Goal: Transaction & Acquisition: Download file/media

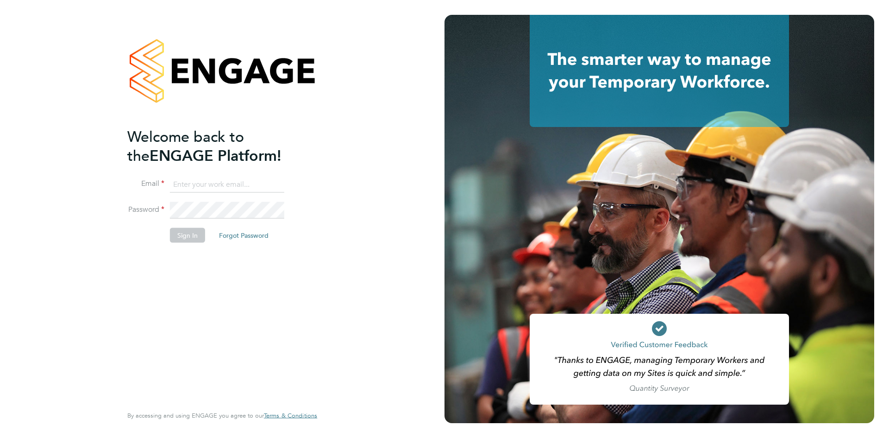
drag, startPoint x: 230, startPoint y: 182, endPoint x: 234, endPoint y: 187, distance: 6.6
click at [230, 182] on input at bounding box center [227, 184] width 114 height 17
type input "[EMAIL_ADDRESS][DOMAIN_NAME]"
click at [204, 230] on button "Sign In" at bounding box center [187, 234] width 35 height 15
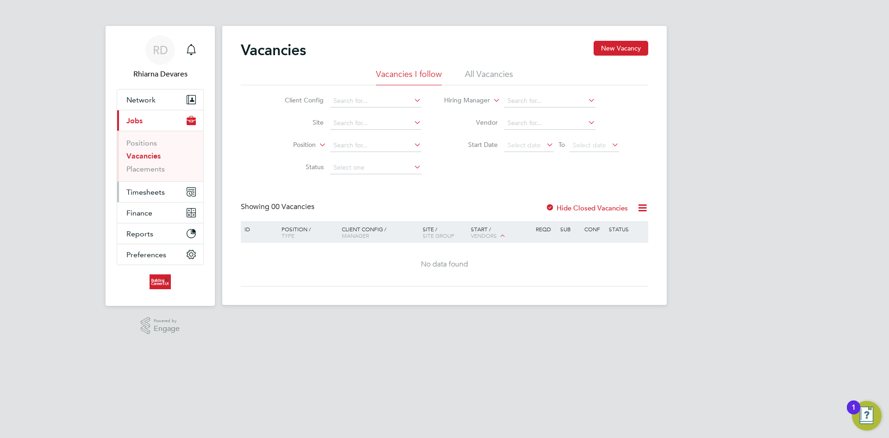
click at [166, 194] on button "Timesheets" at bounding box center [160, 191] width 86 height 20
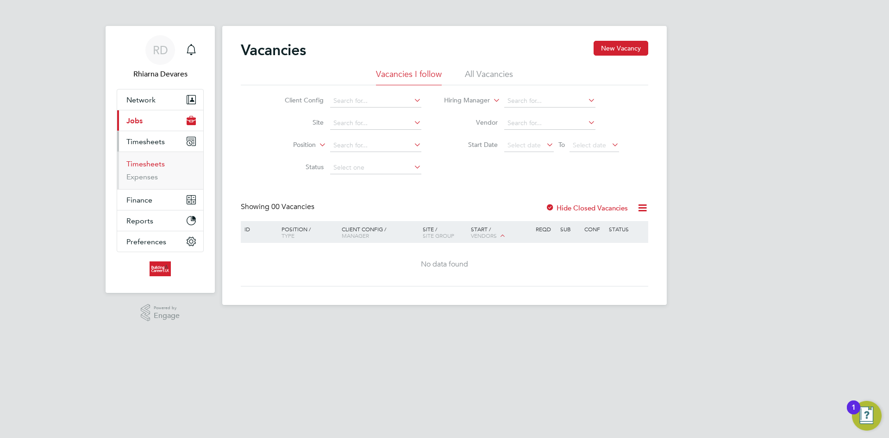
click at [155, 166] on link "Timesheets" at bounding box center [145, 163] width 38 height 9
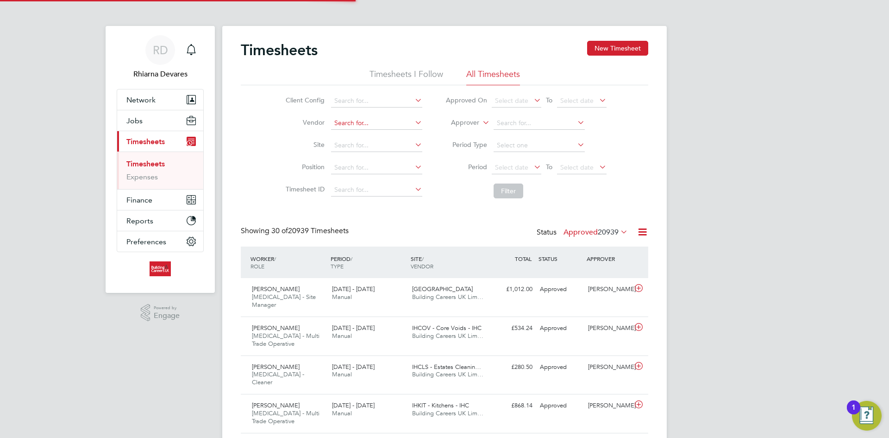
click at [341, 126] on input at bounding box center [376, 123] width 91 height 13
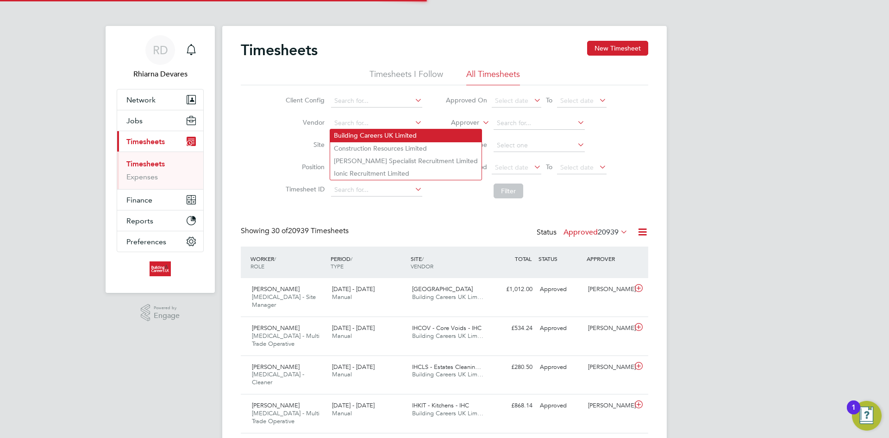
click at [355, 137] on li "Building Careers UK Limited" at bounding box center [405, 135] width 151 height 13
type input "Building Careers UK Limited"
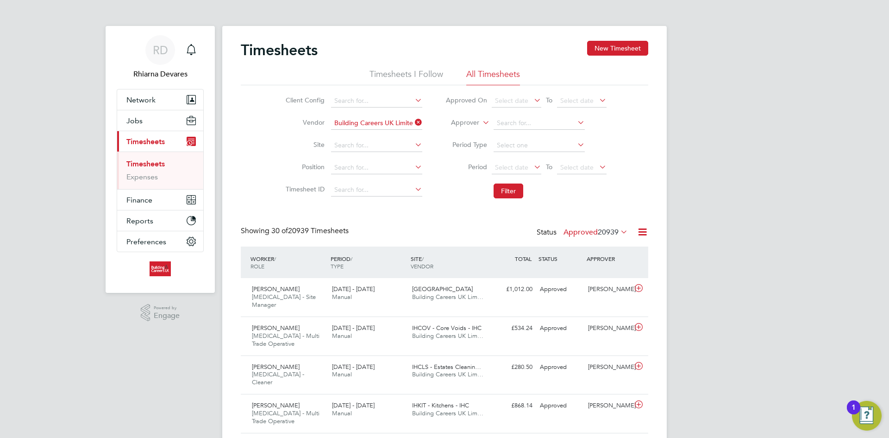
click at [455, 128] on li "Approver" at bounding box center [526, 123] width 184 height 22
click at [466, 121] on label "Approver" at bounding box center [459, 122] width 42 height 9
click at [461, 132] on li "Worker" at bounding box center [456, 133] width 46 height 12
click at [504, 168] on span "Select date" at bounding box center [511, 167] width 33 height 8
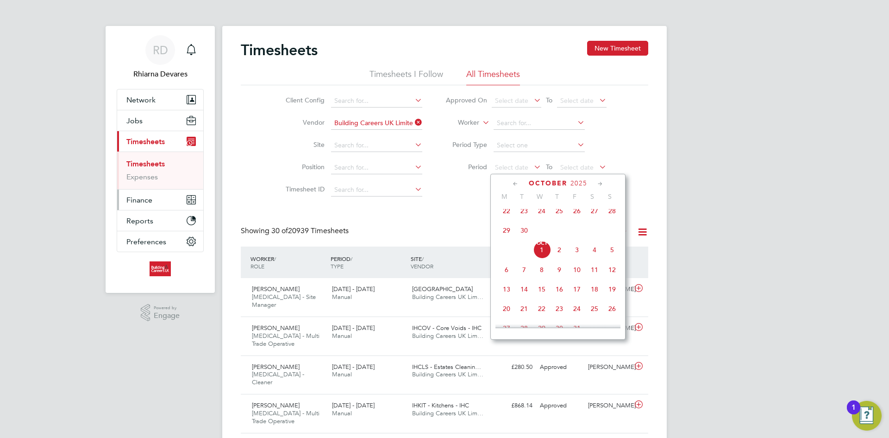
click at [144, 197] on span "Finance" at bounding box center [139, 199] width 26 height 9
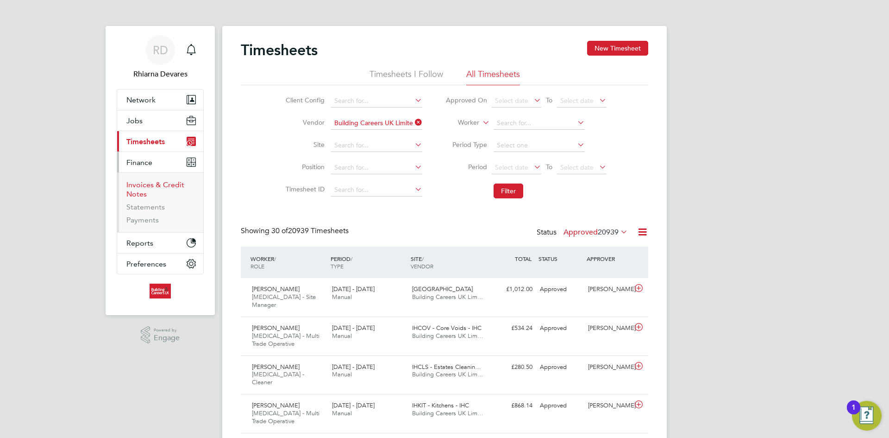
click at [147, 181] on link "Invoices & Credit Notes" at bounding box center [155, 189] width 58 height 18
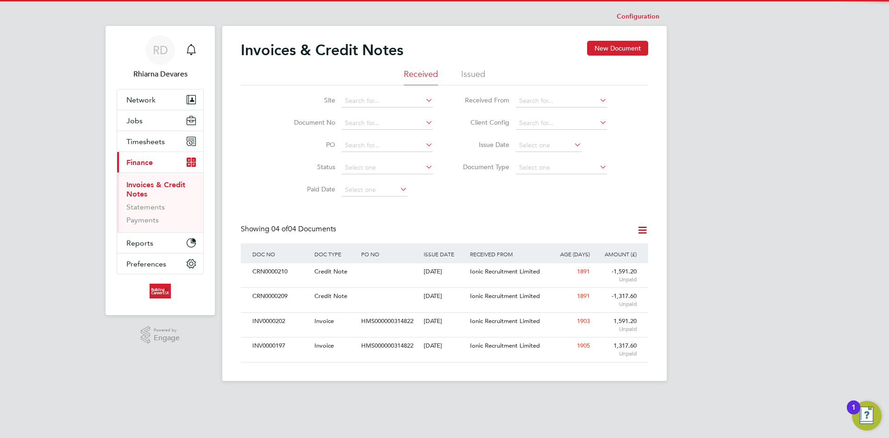
click at [467, 84] on li "Issued" at bounding box center [473, 77] width 24 height 17
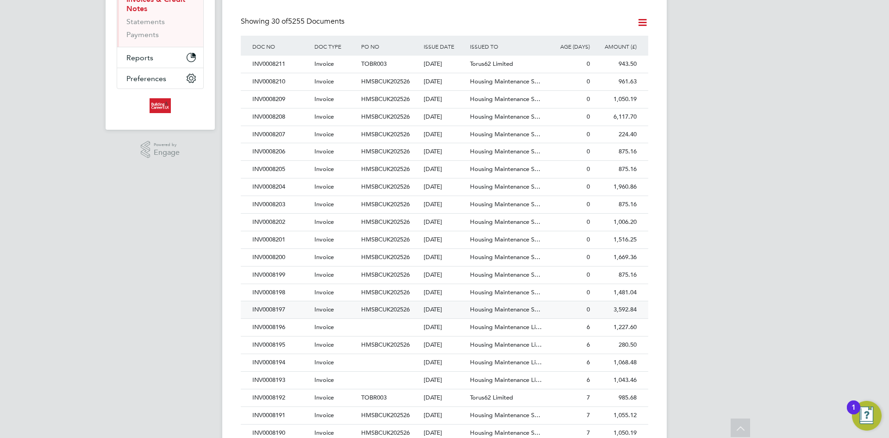
click at [431, 304] on div "01 Oct 2025" at bounding box center [444, 309] width 47 height 17
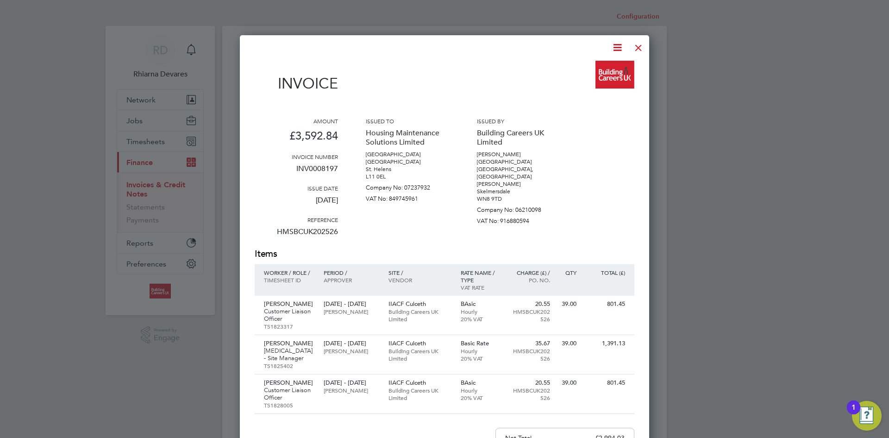
click at [620, 49] on icon at bounding box center [618, 48] width 12 height 12
click at [609, 67] on li "Download Invoice" at bounding box center [589, 69] width 64 height 13
click at [634, 44] on div at bounding box center [638, 45] width 17 height 17
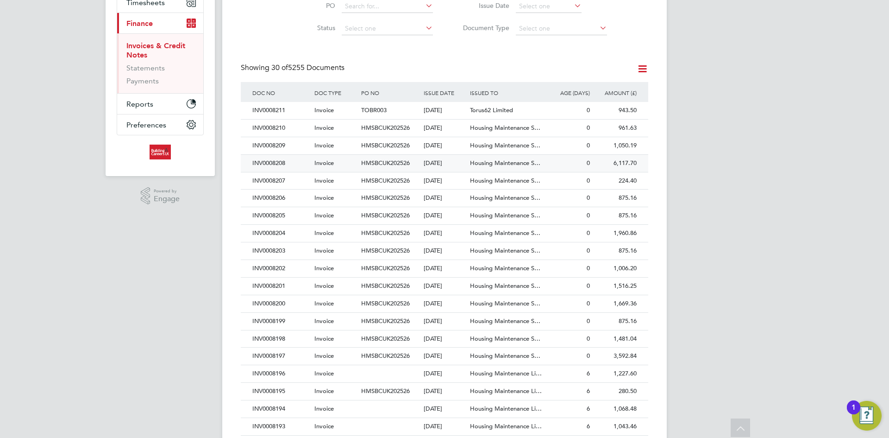
drag, startPoint x: 293, startPoint y: 342, endPoint x: 383, endPoint y: 300, distance: 100.0
click at [293, 342] on div "INV0008198" at bounding box center [281, 338] width 62 height 17
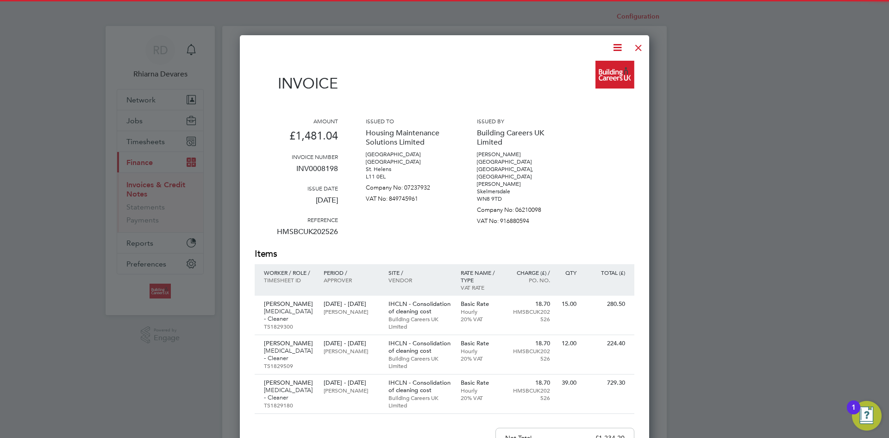
click at [613, 47] on icon at bounding box center [618, 48] width 12 height 12
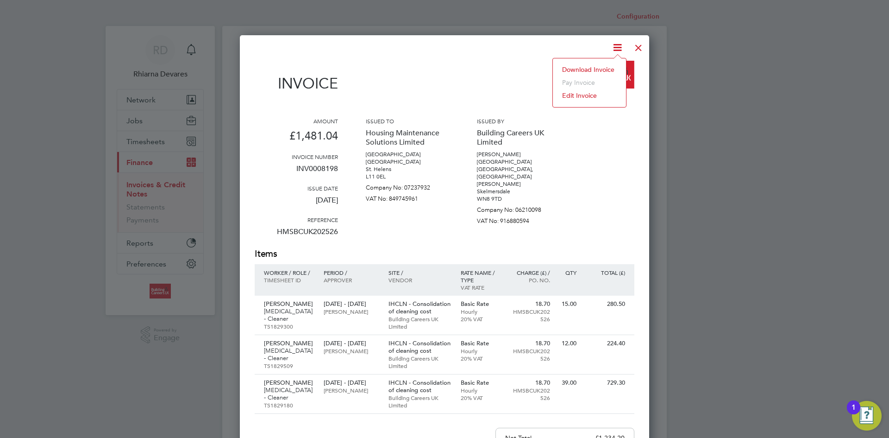
click at [606, 64] on li "Download Invoice" at bounding box center [589, 69] width 64 height 13
drag, startPoint x: 644, startPoint y: 40, endPoint x: 498, endPoint y: 164, distance: 191.5
click at [644, 40] on div at bounding box center [638, 45] width 17 height 17
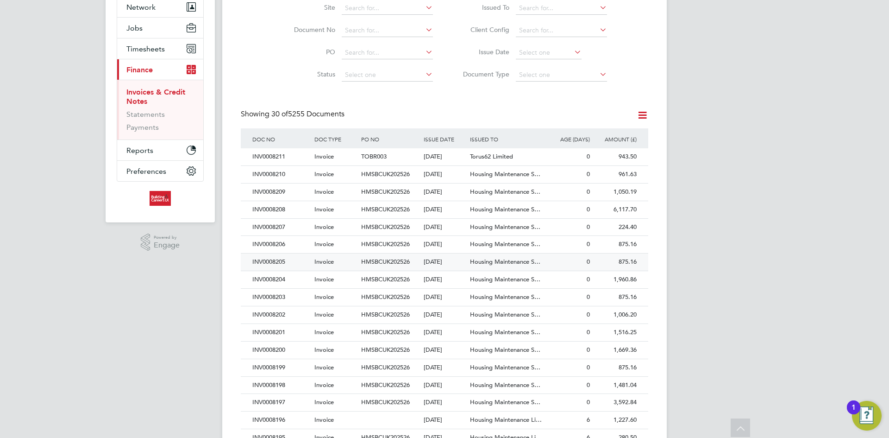
drag, startPoint x: 292, startPoint y: 370, endPoint x: 310, endPoint y: 361, distance: 20.1
click at [292, 370] on div "INV0008199" at bounding box center [281, 367] width 62 height 17
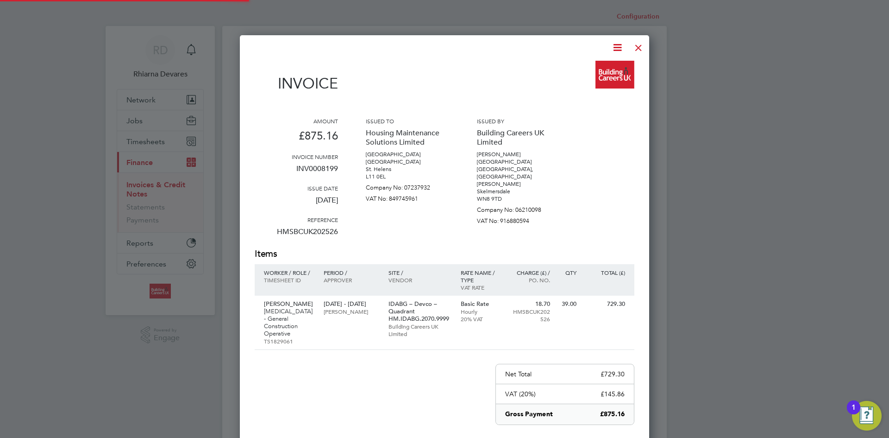
click at [619, 48] on icon at bounding box center [618, 48] width 12 height 12
click at [596, 70] on li "Download Invoice" at bounding box center [589, 69] width 64 height 13
click at [637, 47] on div at bounding box center [638, 45] width 17 height 17
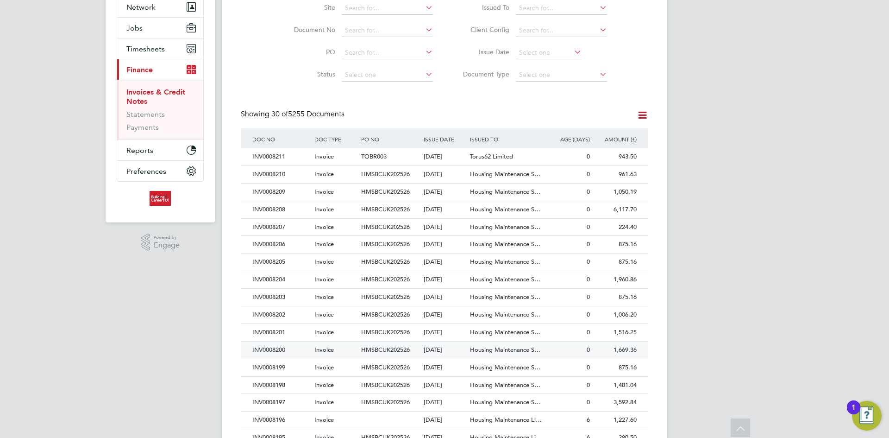
click at [305, 345] on div "INV0008200" at bounding box center [281, 349] width 62 height 17
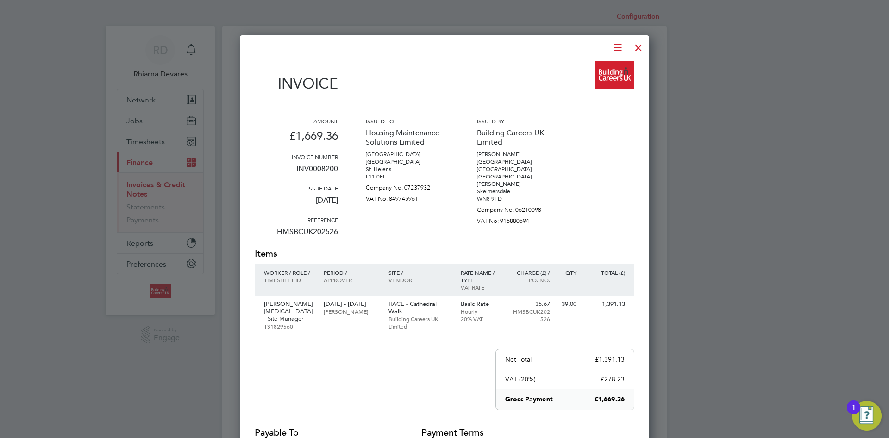
click at [610, 48] on div at bounding box center [439, 48] width 369 height 12
click at [614, 50] on icon at bounding box center [618, 48] width 12 height 12
click at [603, 71] on li "Download Invoice" at bounding box center [589, 69] width 64 height 13
drag, startPoint x: 636, startPoint y: 49, endPoint x: 628, endPoint y: 55, distance: 10.2
click at [636, 49] on div at bounding box center [638, 45] width 17 height 17
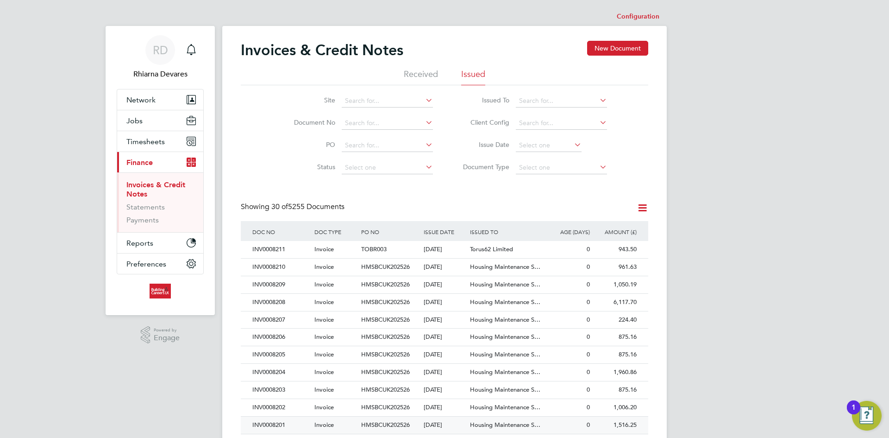
click at [279, 425] on div "INV0008201" at bounding box center [281, 424] width 62 height 17
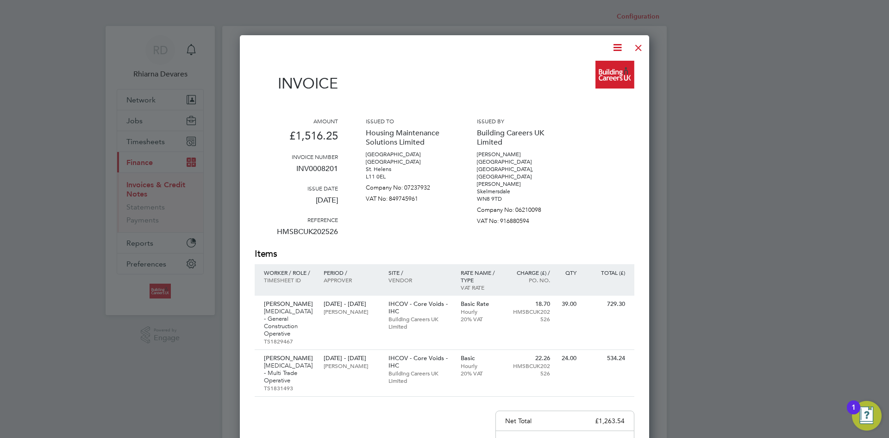
click at [612, 49] on icon at bounding box center [618, 48] width 12 height 12
click at [600, 69] on li "Download Invoice" at bounding box center [589, 69] width 64 height 13
click at [633, 45] on div at bounding box center [638, 45] width 17 height 17
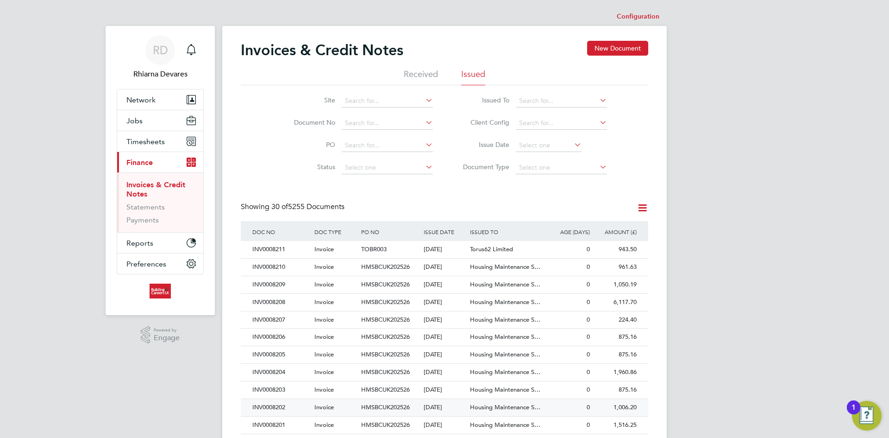
drag, startPoint x: 297, startPoint y: 404, endPoint x: 303, endPoint y: 402, distance: 6.3
click at [297, 404] on div "INV0008202" at bounding box center [281, 407] width 62 height 17
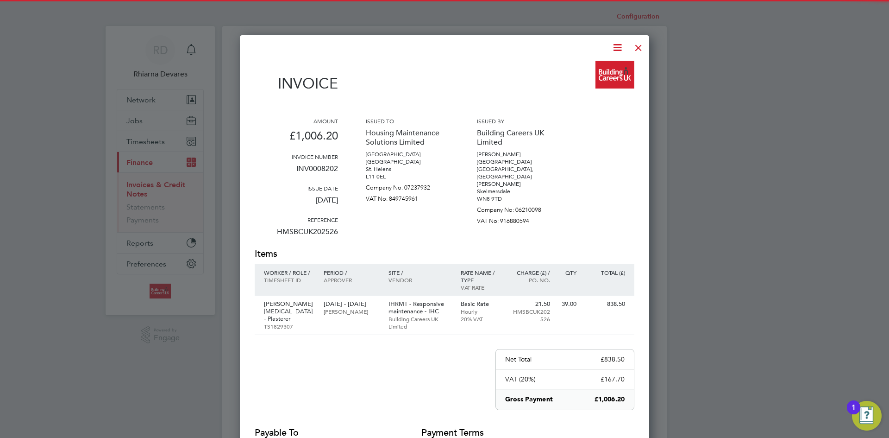
drag, startPoint x: 620, startPoint y: 44, endPoint x: 617, endPoint y: 64, distance: 20.7
click at [620, 44] on icon at bounding box center [618, 48] width 12 height 12
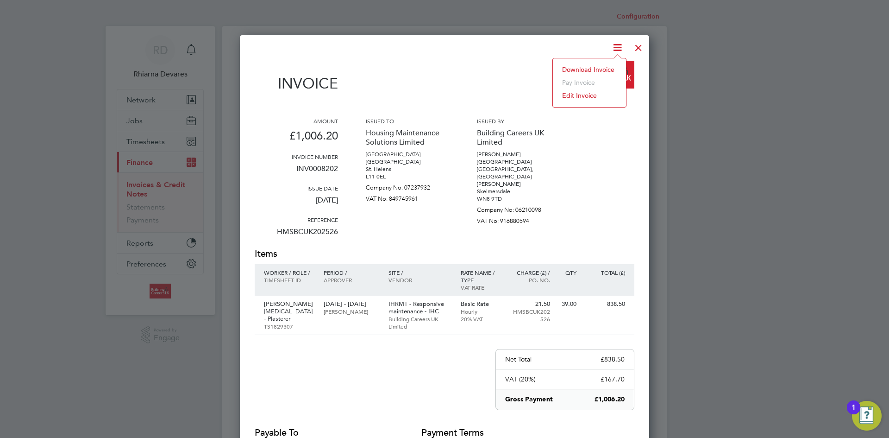
click at [614, 66] on li "Download Invoice" at bounding box center [589, 69] width 64 height 13
drag, startPoint x: 644, startPoint y: 43, endPoint x: 568, endPoint y: 109, distance: 100.4
click at [644, 43] on div at bounding box center [638, 45] width 17 height 17
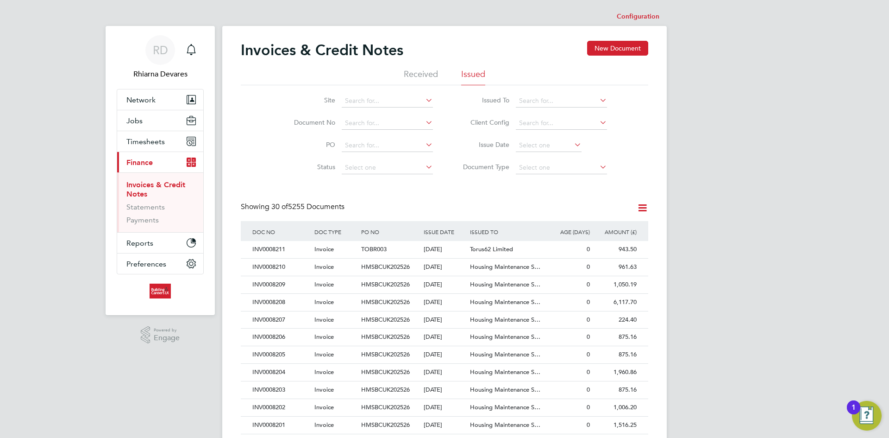
drag, startPoint x: 292, startPoint y: 387, endPoint x: 547, endPoint y: 230, distance: 299.3
click at [292, 387] on div "INV0008203" at bounding box center [281, 389] width 62 height 17
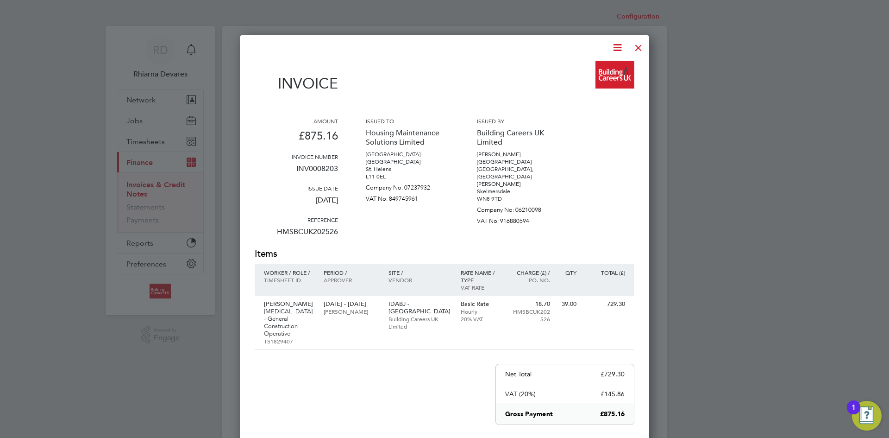
click at [620, 46] on icon at bounding box center [618, 48] width 12 height 12
click at [607, 68] on li "Download Invoice" at bounding box center [589, 69] width 64 height 13
drag, startPoint x: 637, startPoint y: 45, endPoint x: 616, endPoint y: 60, distance: 25.2
click at [637, 45] on div at bounding box center [638, 45] width 17 height 17
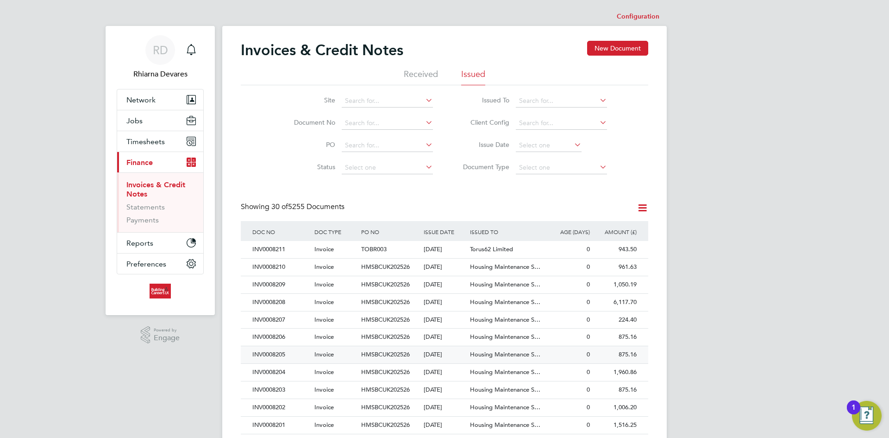
drag, startPoint x: 298, startPoint y: 373, endPoint x: 321, endPoint y: 359, distance: 26.6
click at [298, 373] on div "INV0008204" at bounding box center [281, 371] width 62 height 17
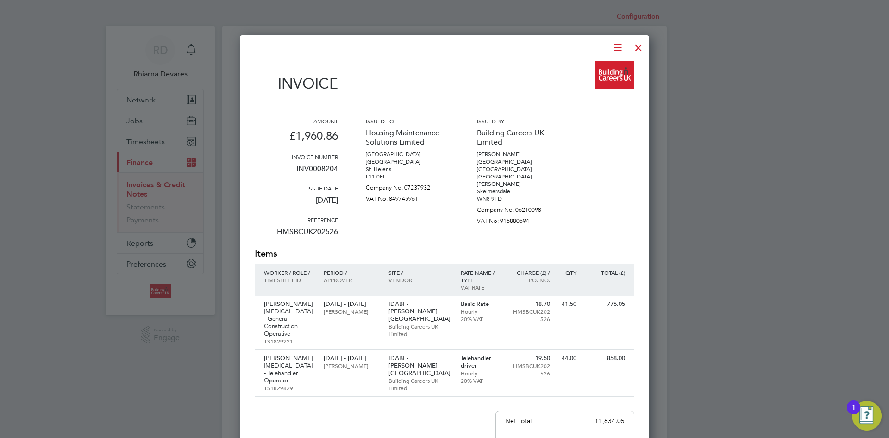
drag, startPoint x: 615, startPoint y: 50, endPoint x: 610, endPoint y: 65, distance: 15.8
click at [615, 50] on icon at bounding box center [618, 48] width 12 height 12
click at [607, 69] on li "Download Invoice" at bounding box center [589, 69] width 64 height 13
click at [639, 45] on div at bounding box center [638, 45] width 17 height 17
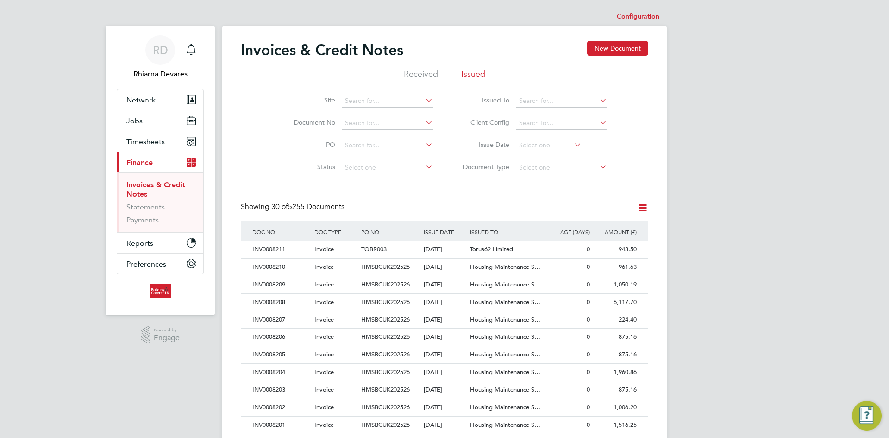
drag, startPoint x: 281, startPoint y: 357, endPoint x: 568, endPoint y: 113, distance: 377.1
click at [281, 357] on div "INV0008205" at bounding box center [281, 354] width 62 height 17
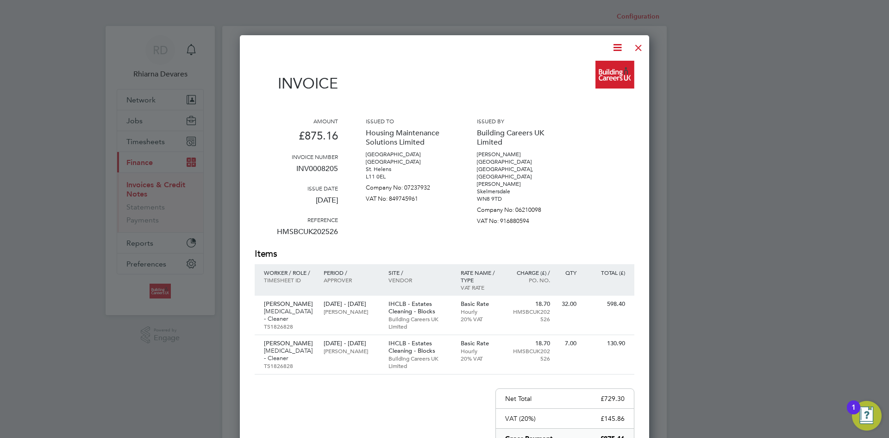
drag, startPoint x: 617, startPoint y: 50, endPoint x: 605, endPoint y: 61, distance: 16.1
click at [617, 50] on icon at bounding box center [618, 48] width 12 height 12
drag, startPoint x: 597, startPoint y: 69, endPoint x: 622, endPoint y: 59, distance: 27.3
click at [597, 69] on li "Download Invoice" at bounding box center [589, 69] width 64 height 13
drag, startPoint x: 637, startPoint y: 44, endPoint x: 628, endPoint y: 46, distance: 9.2
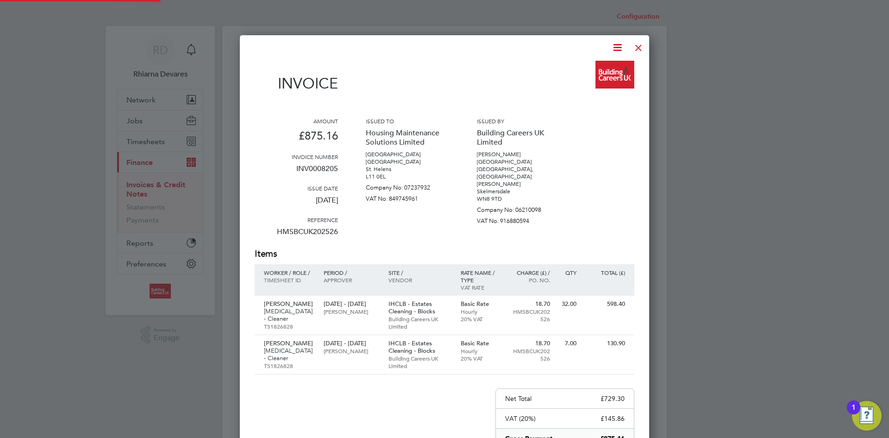
click at [637, 44] on div at bounding box center [638, 45] width 17 height 17
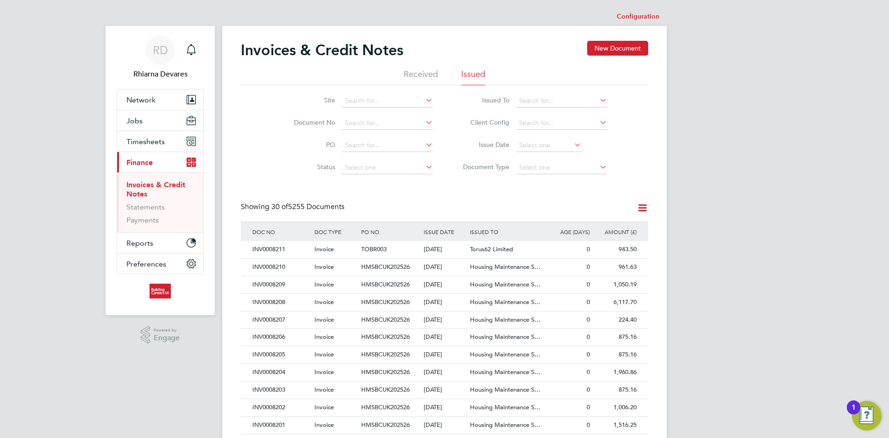
drag, startPoint x: 292, startPoint y: 339, endPoint x: 650, endPoint y: 156, distance: 401.9
click at [295, 338] on div "INV0008206" at bounding box center [281, 336] width 62 height 17
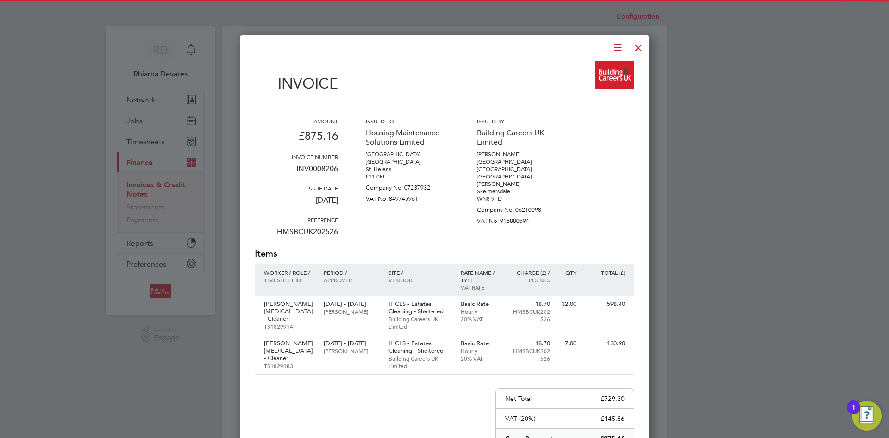
drag, startPoint x: 618, startPoint y: 47, endPoint x: 615, endPoint y: 52, distance: 6.0
click at [618, 47] on icon at bounding box center [618, 48] width 12 height 12
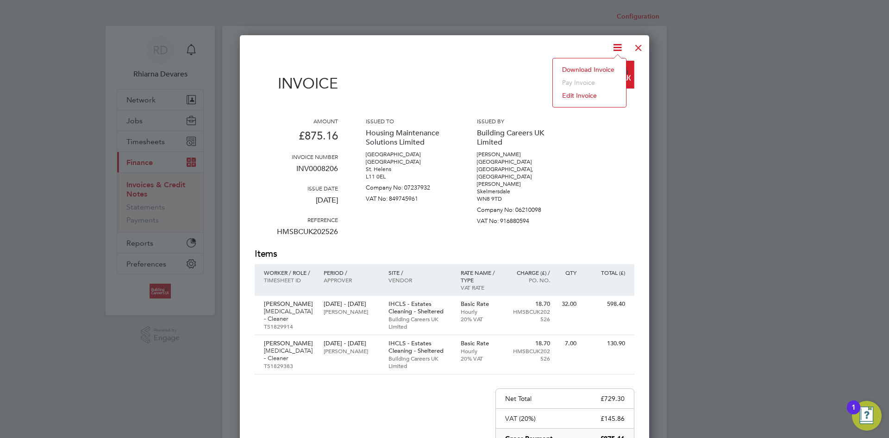
click at [606, 65] on li "Download Invoice" at bounding box center [589, 69] width 64 height 13
click at [637, 48] on div at bounding box center [638, 45] width 17 height 17
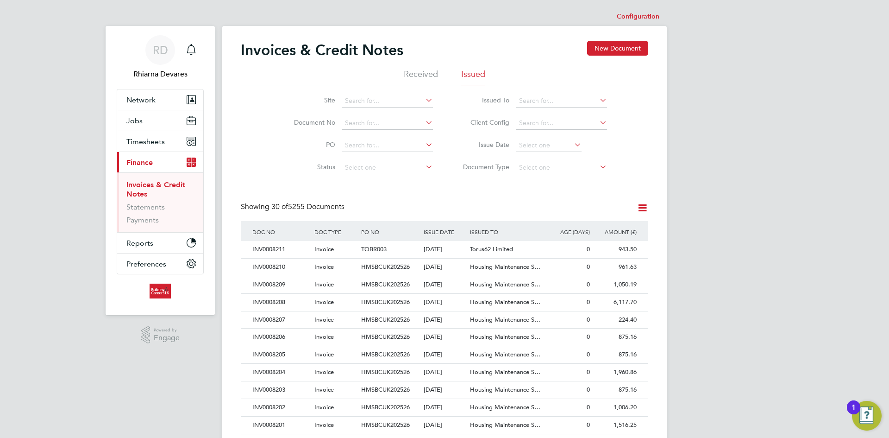
drag, startPoint x: 281, startPoint y: 319, endPoint x: 588, endPoint y: 0, distance: 442.0
click at [281, 319] on div "INV0008207" at bounding box center [281, 319] width 62 height 17
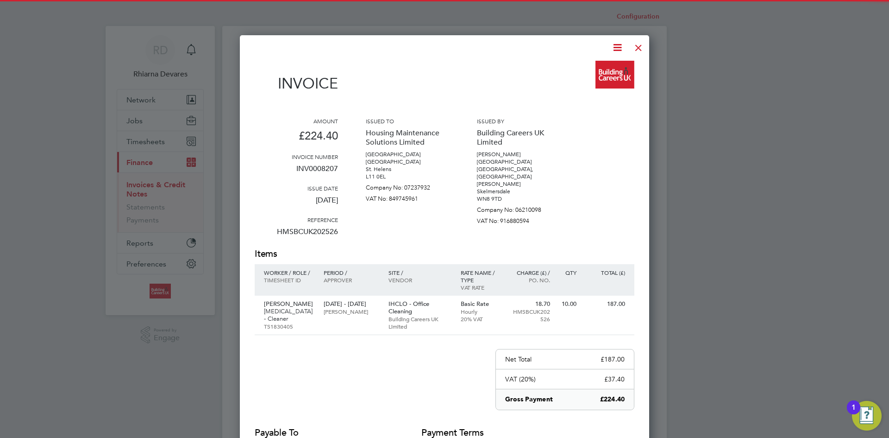
click at [619, 44] on icon at bounding box center [618, 48] width 12 height 12
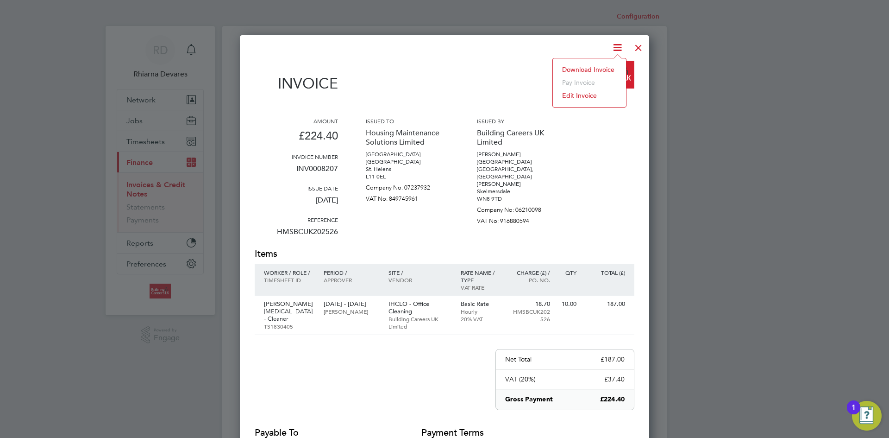
drag, startPoint x: 597, startPoint y: 68, endPoint x: 624, endPoint y: 62, distance: 27.4
click at [598, 68] on li "Download Invoice" at bounding box center [589, 69] width 64 height 13
drag, startPoint x: 639, startPoint y: 49, endPoint x: 618, endPoint y: 60, distance: 24.4
click at [639, 49] on div at bounding box center [638, 45] width 17 height 17
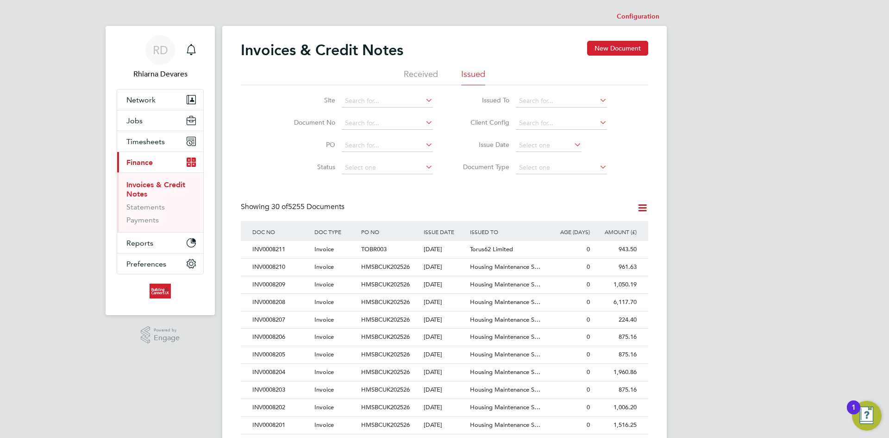
drag, startPoint x: 294, startPoint y: 302, endPoint x: 606, endPoint y: 160, distance: 342.9
click at [295, 302] on div "INV0008208" at bounding box center [281, 302] width 62 height 17
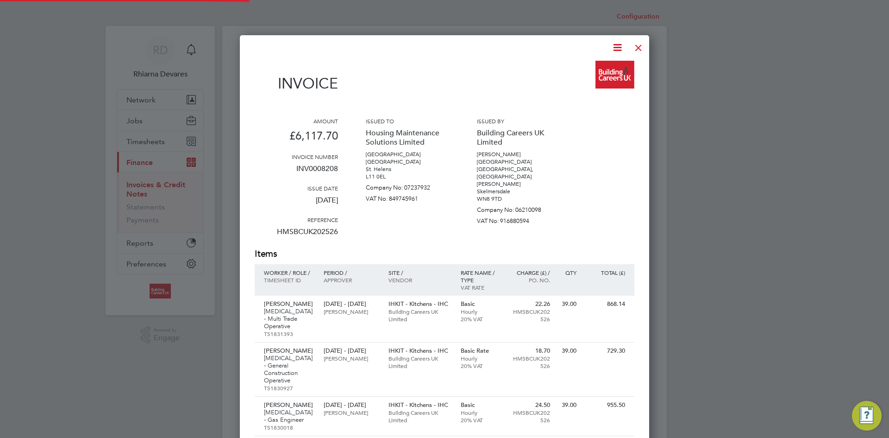
scroll to position [682, 410]
click at [620, 45] on icon at bounding box center [618, 48] width 12 height 12
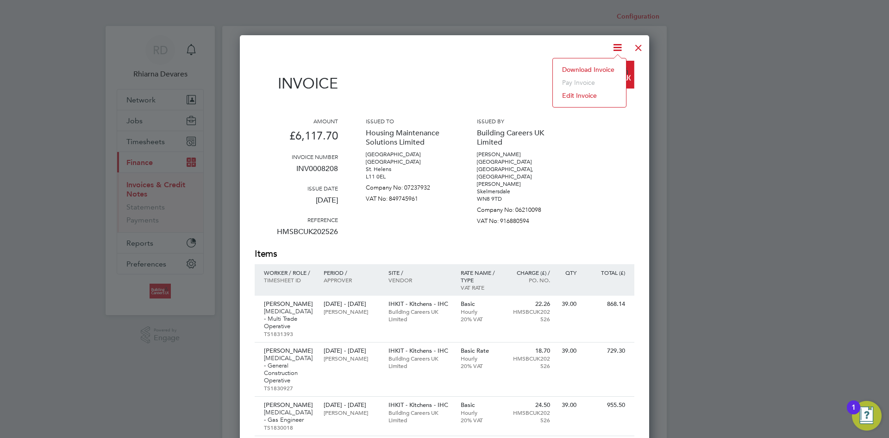
drag, startPoint x: 596, startPoint y: 66, endPoint x: 662, endPoint y: 62, distance: 65.9
click at [596, 66] on li "Download Invoice" at bounding box center [589, 69] width 64 height 13
drag, startPoint x: 641, startPoint y: 44, endPoint x: 634, endPoint y: 45, distance: 7.4
click at [641, 44] on div at bounding box center [638, 45] width 17 height 17
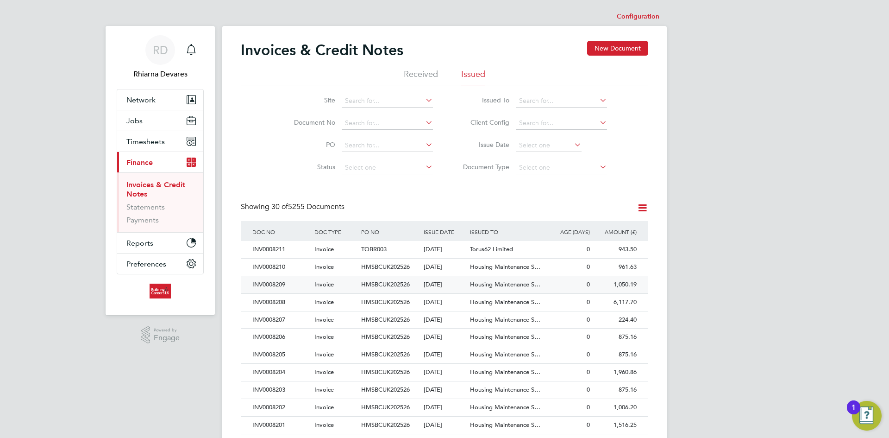
click at [284, 277] on div "INV0008209" at bounding box center [281, 284] width 62 height 17
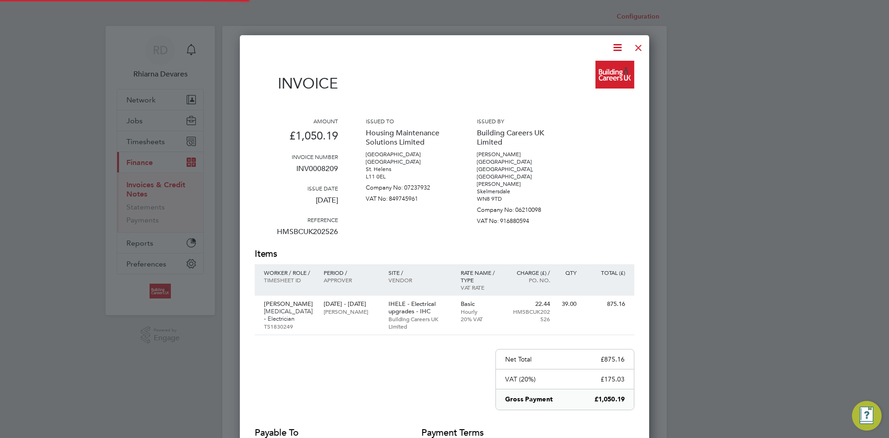
scroll to position [493, 410]
click at [617, 44] on icon at bounding box center [618, 48] width 12 height 12
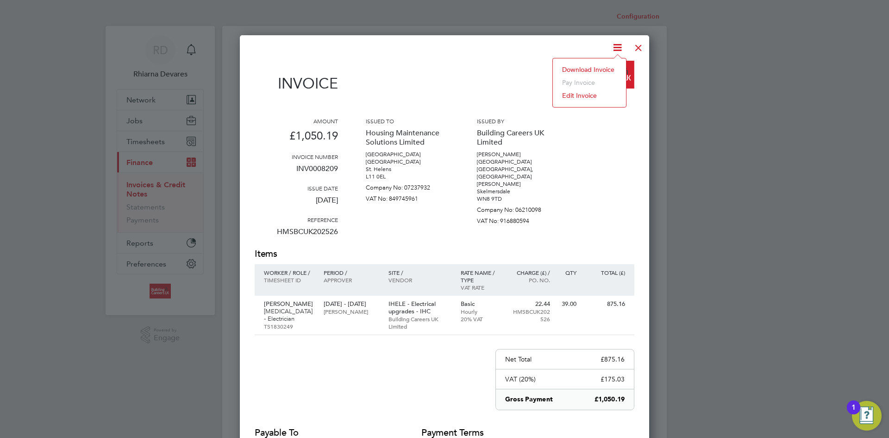
click at [600, 65] on li "Download Invoice" at bounding box center [589, 69] width 64 height 13
drag, startPoint x: 642, startPoint y: 43, endPoint x: 589, endPoint y: 87, distance: 68.3
click at [642, 43] on div at bounding box center [638, 45] width 17 height 17
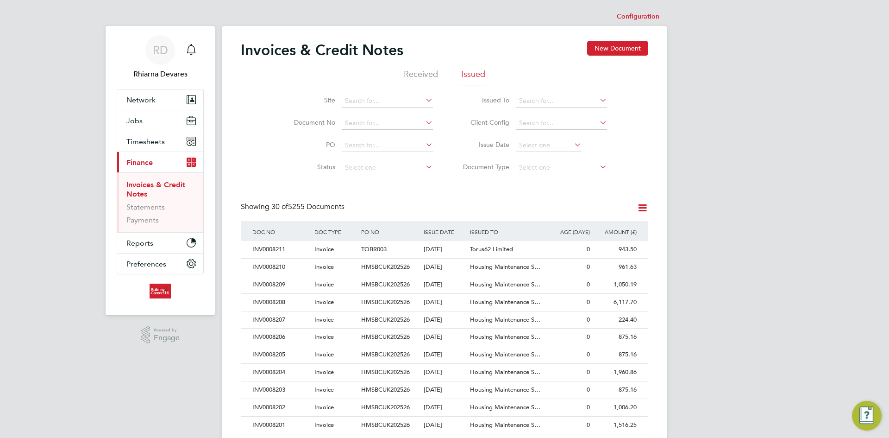
drag, startPoint x: 285, startPoint y: 265, endPoint x: 522, endPoint y: 194, distance: 247.1
click at [285, 265] on div "INV0008210" at bounding box center [281, 266] width 62 height 17
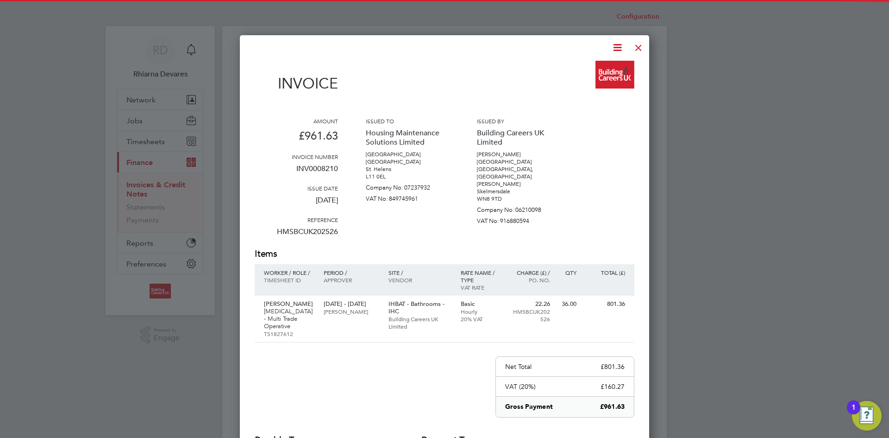
click at [618, 45] on icon at bounding box center [618, 48] width 12 height 12
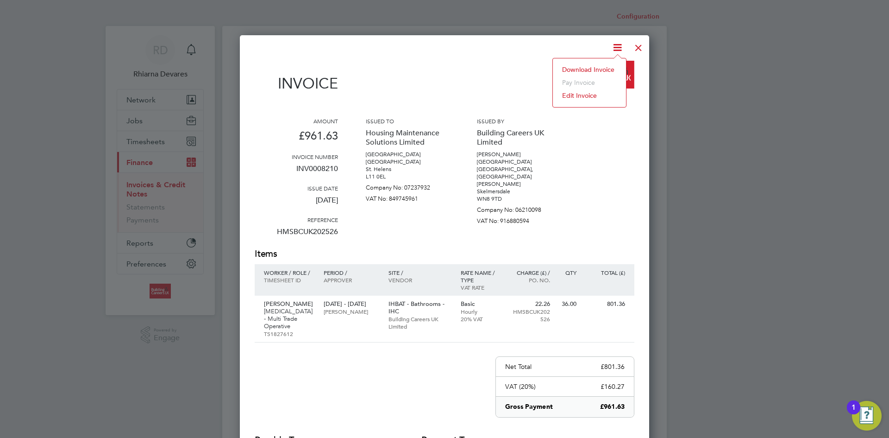
click at [594, 68] on li "Download Invoice" at bounding box center [589, 69] width 64 height 13
drag, startPoint x: 641, startPoint y: 44, endPoint x: 630, endPoint y: 49, distance: 12.0
click at [641, 44] on div at bounding box center [638, 45] width 17 height 17
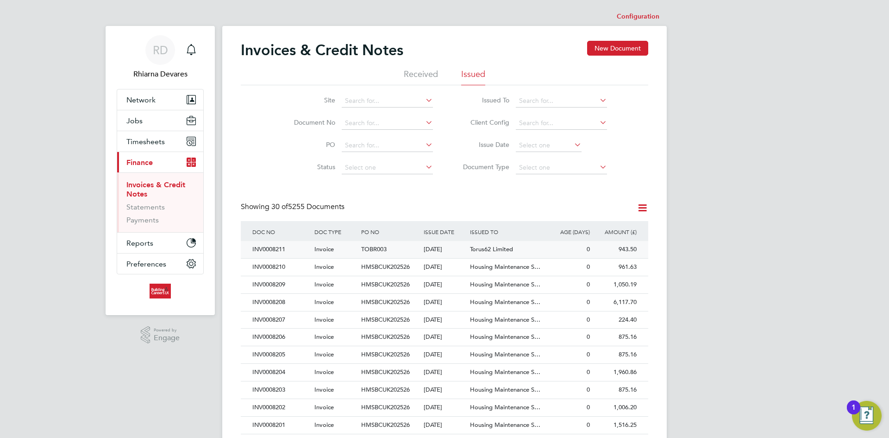
click at [297, 246] on div "INV0008211" at bounding box center [281, 249] width 62 height 17
drag, startPoint x: 289, startPoint y: 251, endPoint x: 297, endPoint y: 248, distance: 8.7
click at [289, 251] on div "INV0008211" at bounding box center [281, 249] width 62 height 17
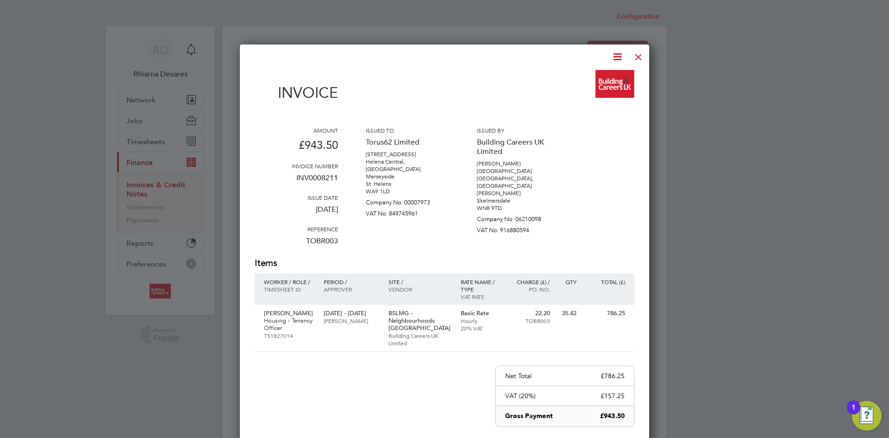
drag, startPoint x: 612, startPoint y: 56, endPoint x: 613, endPoint y: 61, distance: 4.7
click at [612, 56] on icon at bounding box center [618, 57] width 12 height 12
click at [607, 76] on li "Download Invoice" at bounding box center [589, 78] width 64 height 13
click at [638, 57] on div at bounding box center [638, 54] width 17 height 17
